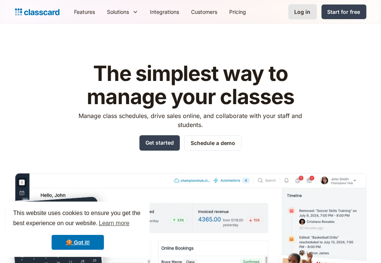
click at [304, 9] on div "Log in" at bounding box center [303, 12] width 16 height 8
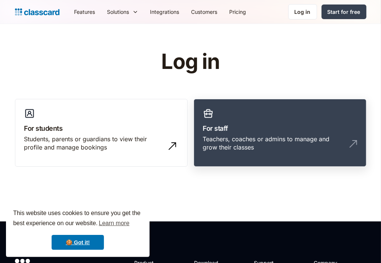
click at [248, 130] on h3 "For staff" at bounding box center [280, 128] width 154 height 10
